Goal: Task Accomplishment & Management: Manage account settings

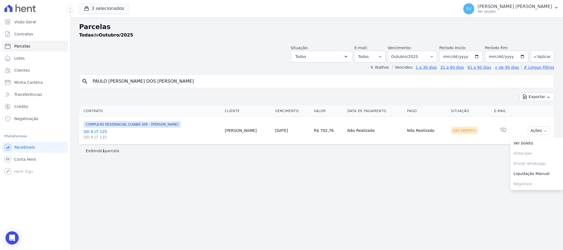
select select
drag, startPoint x: 512, startPoint y: 9, endPoint x: 510, endPoint y: 8, distance: 3.0
click at [511, 8] on div "[PERSON_NAME] [PERSON_NAME] Ver opções" at bounding box center [514, 9] width 74 height 10
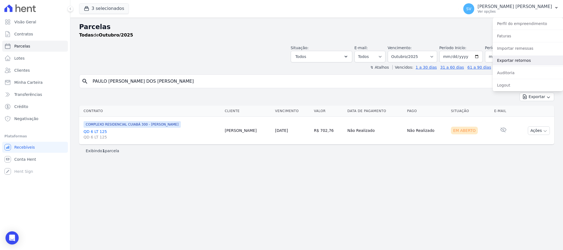
click at [512, 57] on link "Exportar retornos" at bounding box center [527, 60] width 70 height 10
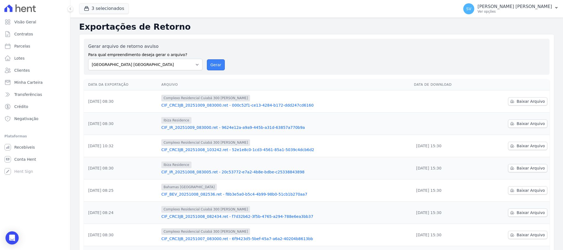
drag, startPoint x: 217, startPoint y: 65, endPoint x: 321, endPoint y: 63, distance: 103.3
click at [217, 65] on button "Gerar" at bounding box center [216, 64] width 18 height 11
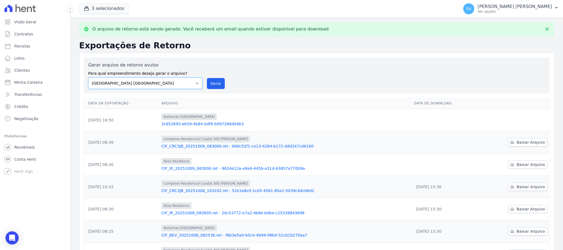
click at [195, 83] on select "[GEOGRAPHIC_DATA] COMPLEXO RESIDENCIAL [GEOGRAPHIC_DATA] 300 - [PERSON_NAME][GE…" at bounding box center [145, 83] width 114 height 12
select select "a999329b-d322-46c5-b2df-9163b092fb9b"
click at [88, 77] on select "[GEOGRAPHIC_DATA] COMPLEXO RESIDENCIAL [GEOGRAPHIC_DATA] 300 - [PERSON_NAME][GE…" at bounding box center [145, 83] width 114 height 12
click at [216, 85] on button "Gerar" at bounding box center [216, 83] width 18 height 11
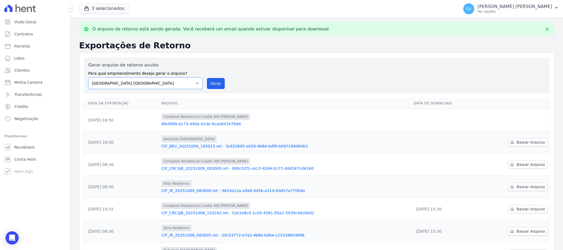
click at [197, 82] on select "[GEOGRAPHIC_DATA] COMPLEXO RESIDENCIAL [GEOGRAPHIC_DATA] 300 - [PERSON_NAME][GE…" at bounding box center [145, 83] width 114 height 12
select select "73a372cd-5640-41c8-aaea-11bd74619c10"
click at [88, 77] on select "[GEOGRAPHIC_DATA] COMPLEXO RESIDENCIAL [GEOGRAPHIC_DATA] 300 - [PERSON_NAME][GE…" at bounding box center [145, 83] width 114 height 12
click at [218, 86] on button "Gerar" at bounding box center [216, 83] width 18 height 11
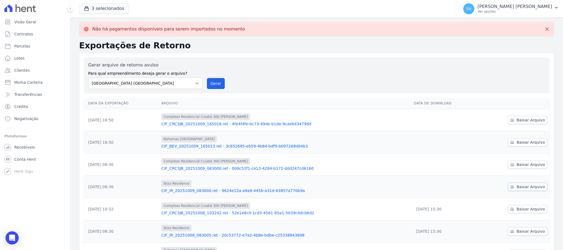
click at [516, 187] on span "Baixar Arquivo" at bounding box center [530, 186] width 28 height 5
click at [517, 165] on span "Baixar Arquivo" at bounding box center [530, 164] width 28 height 5
click at [522, 143] on span "Baixar Arquivo" at bounding box center [530, 141] width 28 height 5
click at [522, 121] on span "Baixar Arquivo" at bounding box center [530, 119] width 28 height 5
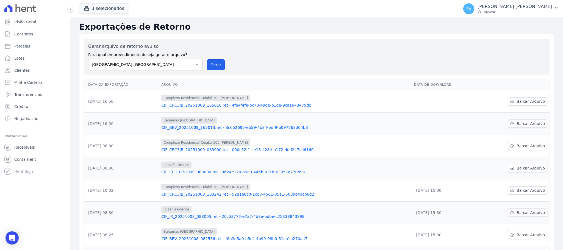
drag, startPoint x: 216, startPoint y: 62, endPoint x: 301, endPoint y: 61, distance: 84.8
click at [211, 59] on button "Gerar" at bounding box center [216, 64] width 18 height 11
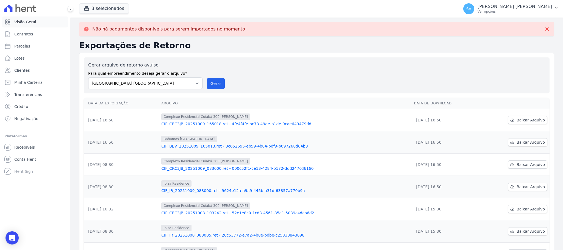
click at [18, 18] on link "Visão Geral" at bounding box center [35, 21] width 66 height 11
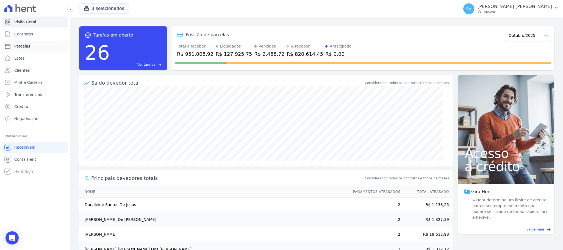
click at [20, 41] on link "Parcelas" at bounding box center [35, 46] width 66 height 11
select select
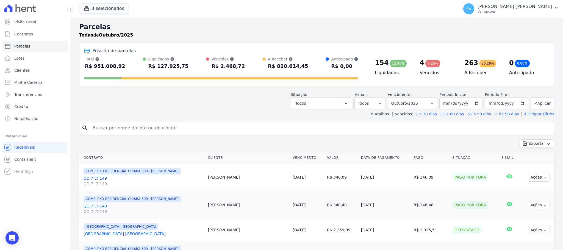
click at [132, 129] on input "search" at bounding box center [320, 127] width 462 height 11
paste input "[PERSON_NAME] [PERSON_NAME]"
type input "[PERSON_NAME] [PERSON_NAME]"
select select
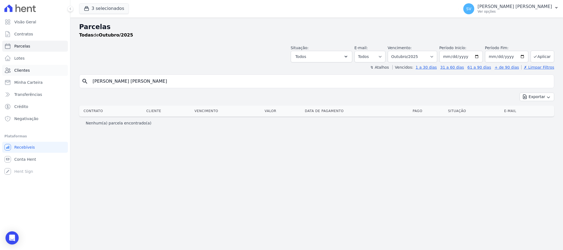
click at [23, 72] on span "Clientes" at bounding box center [21, 70] width 15 height 5
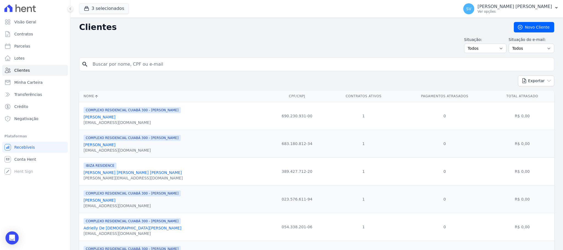
click at [155, 67] on input "search" at bounding box center [320, 64] width 462 height 11
paste input "[PERSON_NAME] [PERSON_NAME]"
type input "[PERSON_NAME] [PERSON_NAME]"
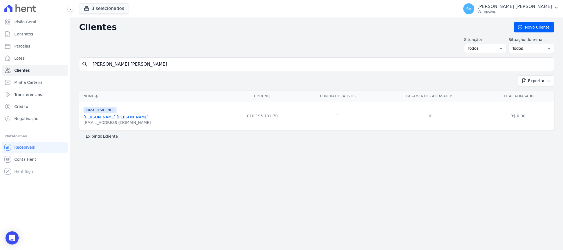
click at [117, 116] on link "[PERSON_NAME] [PERSON_NAME]" at bounding box center [115, 117] width 65 height 4
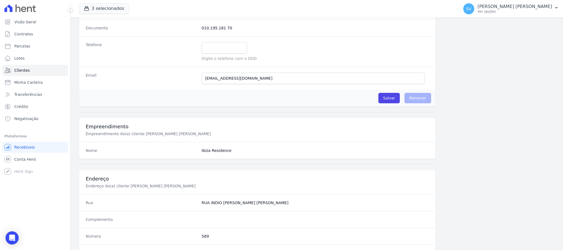
scroll to position [268, 0]
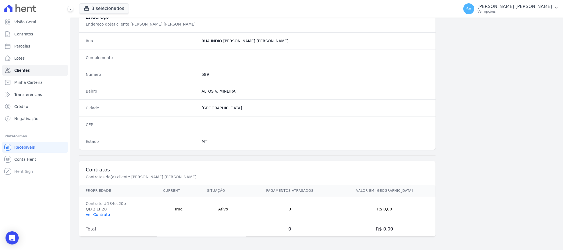
click at [93, 213] on link "Ver Contrato" at bounding box center [98, 214] width 24 height 4
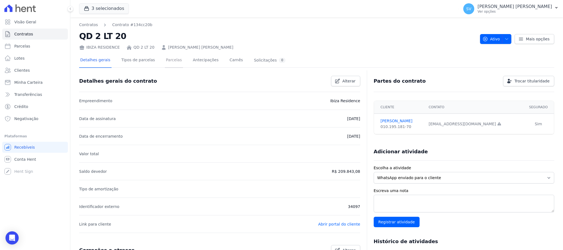
click at [165, 63] on link "Parcelas" at bounding box center [174, 60] width 18 height 15
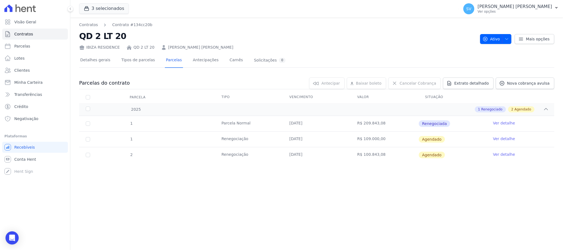
click at [432, 139] on span "Agendado" at bounding box center [431, 139] width 26 height 7
click at [500, 138] on link "Ver detalhe" at bounding box center [504, 138] width 22 height 5
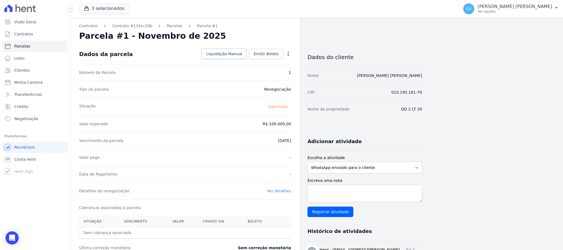
click at [216, 53] on span "Liquidação Manual" at bounding box center [224, 53] width 36 height 5
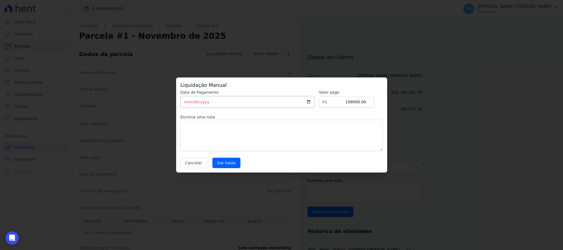
click at [222, 102] on input "[DATE]" at bounding box center [247, 102] width 134 height 12
click at [186, 103] on input "[DATE]" at bounding box center [247, 102] width 134 height 12
click at [292, 117] on label "Escreva uma nota" at bounding box center [281, 116] width 202 height 5
click at [275, 128] on textarea at bounding box center [281, 135] width 202 height 31
type textarea "b"
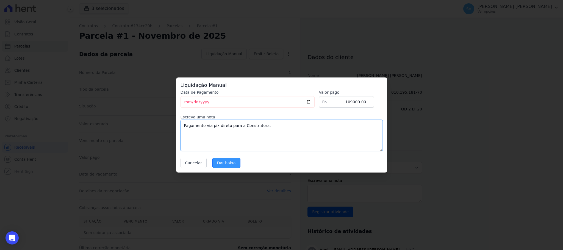
type textarea "Pagamento via pix direto para a Construtora."
drag, startPoint x: 222, startPoint y: 166, endPoint x: 225, endPoint y: 167, distance: 3.5
click at [222, 165] on input "Dar baixa" at bounding box center [226, 163] width 28 height 10
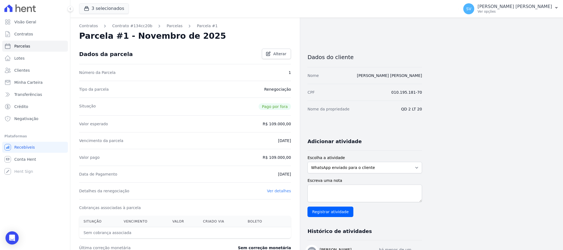
drag, startPoint x: 217, startPoint y: 120, endPoint x: 214, endPoint y: 117, distance: 4.9
click at [217, 120] on div "Valor esperado R$ 109.000,00" at bounding box center [185, 123] width 212 height 17
click at [167, 23] on link "Parcelas" at bounding box center [174, 26] width 16 height 6
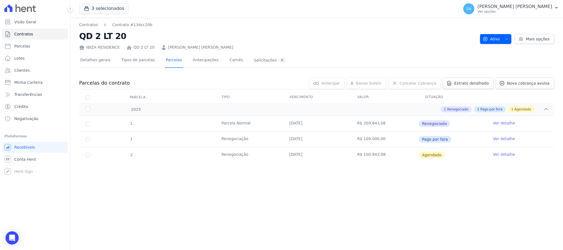
click at [292, 189] on div "Contratos Contrato #134cc20b QD 2 LT 20 IBIZA RESIDENCE QD 2 LT 20 [PERSON_NAME…" at bounding box center [316, 134] width 492 height 232
click at [411, 209] on div "Contratos Contrato #134cc20b QD 2 LT 20 IBIZA RESIDENCE QD 2 LT 20 [PERSON_NAME…" at bounding box center [316, 134] width 492 height 232
click at [527, 8] on p "[PERSON_NAME] [PERSON_NAME]" at bounding box center [514, 6] width 74 height 5
click at [509, 49] on link "Importar remessas" at bounding box center [527, 48] width 70 height 10
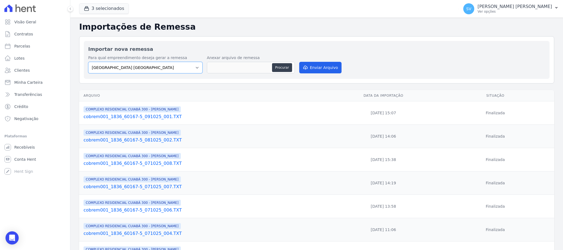
click at [187, 71] on select "[GEOGRAPHIC_DATA] COMPLEXO RESIDENCIAL [GEOGRAPHIC_DATA] 300 - [PERSON_NAME][GE…" at bounding box center [145, 68] width 114 height 12
select select "73a372cd-5640-41c8-aaea-11bd74619c10"
click at [88, 62] on select "[GEOGRAPHIC_DATA] COMPLEXO RESIDENCIAL [GEOGRAPHIC_DATA] 300 - [PERSON_NAME][GE…" at bounding box center [145, 68] width 114 height 12
click at [281, 65] on button "Procurar" at bounding box center [282, 67] width 20 height 9
type input "cobrem001_1836_60167-5_091025_002.TXT"
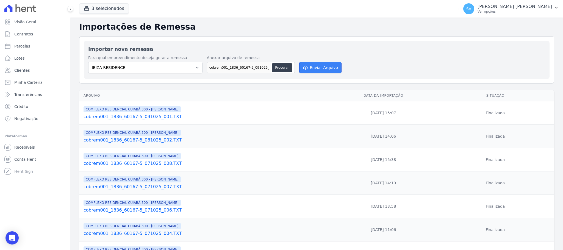
click at [323, 71] on button "Enviar Arquivo" at bounding box center [320, 68] width 42 height 12
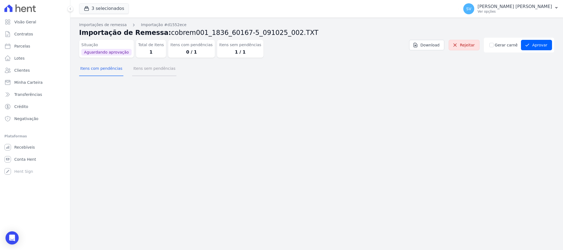
click at [144, 69] on button "Itens sem pendências" at bounding box center [154, 69] width 44 height 14
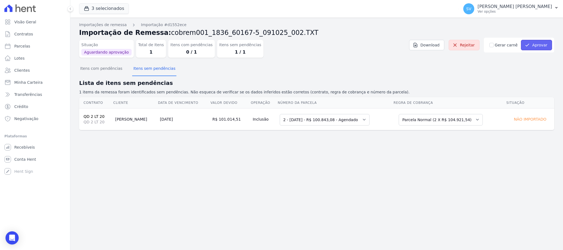
click at [541, 45] on button "Aprovar" at bounding box center [536, 45] width 31 height 10
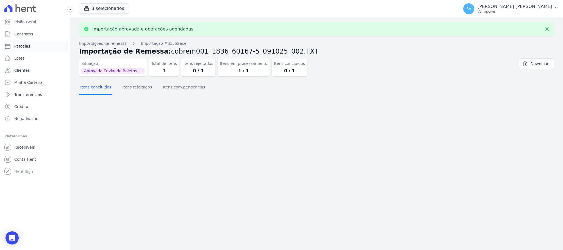
click at [30, 45] on link "Parcelas" at bounding box center [35, 46] width 66 height 11
select select
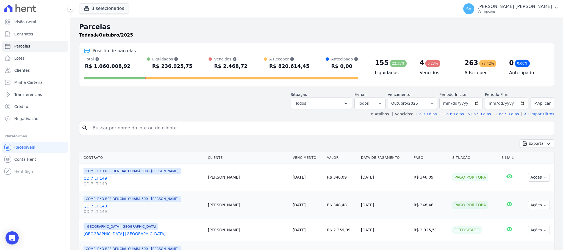
click at [352, 133] on input "search" at bounding box center [320, 127] width 462 height 11
paste input "[PERSON_NAME] [PERSON_NAME]"
type input "[PERSON_NAME] [PERSON_NAME]"
select select
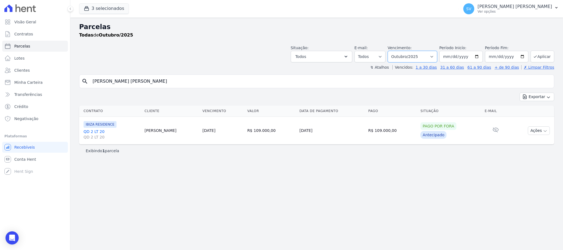
click at [428, 55] on select "Filtrar por período ──────── Todos os meses Outubro/2022 Novembro/2022 Dezembro…" at bounding box center [411, 57] width 49 height 12
select select "12/2025"
click at [394, 51] on select "Filtrar por período ──────── Todos os meses Outubro/2022 Novembro/2022 Dezembro…" at bounding box center [411, 57] width 49 height 12
select select
click at [540, 130] on button "Ações" at bounding box center [538, 130] width 22 height 9
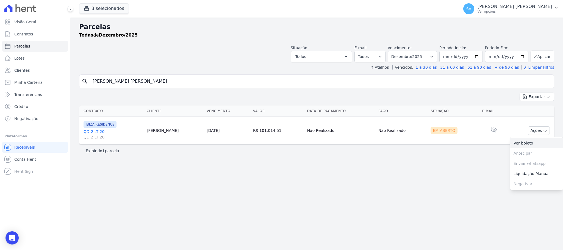
click at [522, 142] on link "Ver boleto" at bounding box center [536, 143] width 53 height 10
